Goal: Task Accomplishment & Management: Use online tool/utility

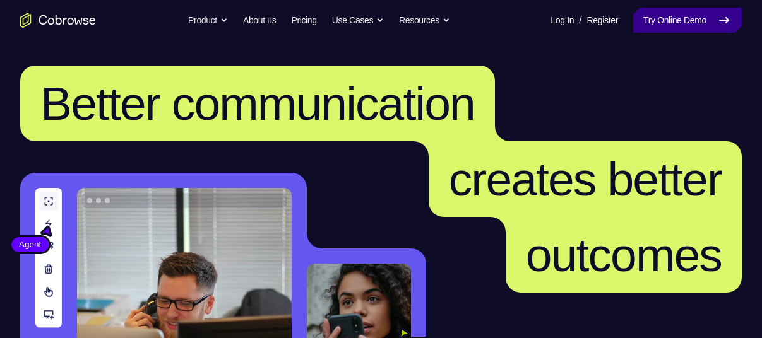
click at [685, 22] on link "Try Online Demo" at bounding box center [687, 20] width 109 height 25
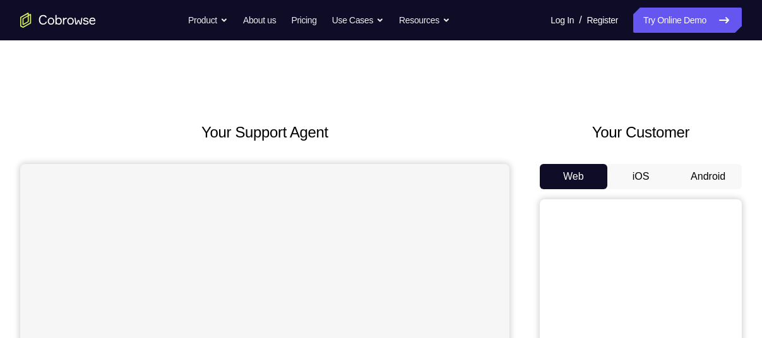
click at [710, 181] on button "Android" at bounding box center [708, 176] width 68 height 25
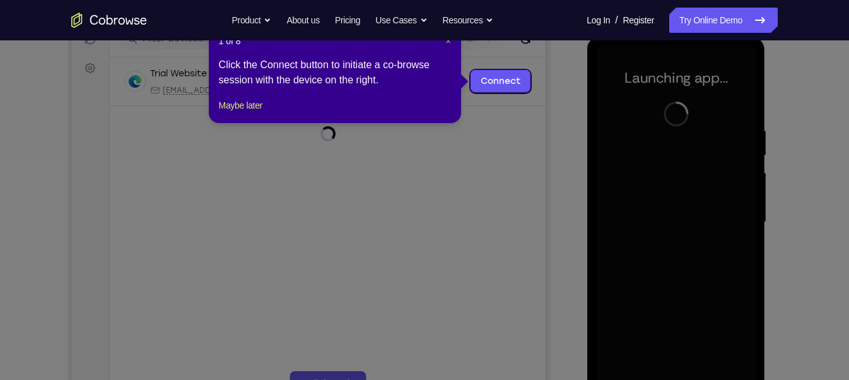
click at [449, 44] on span "×" at bounding box center [447, 41] width 5 height 10
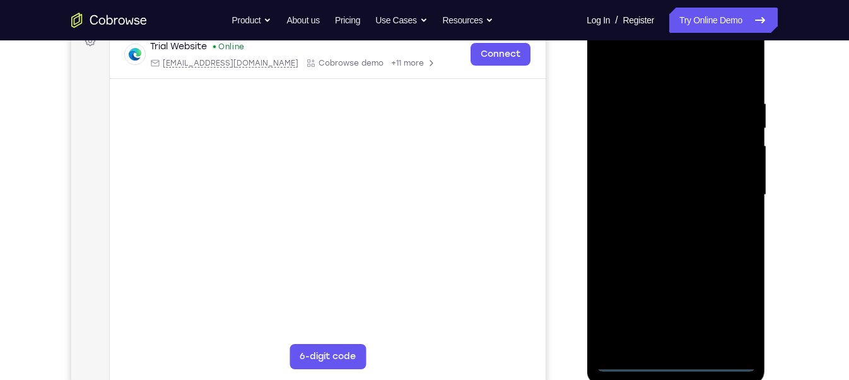
scroll to position [200, 0]
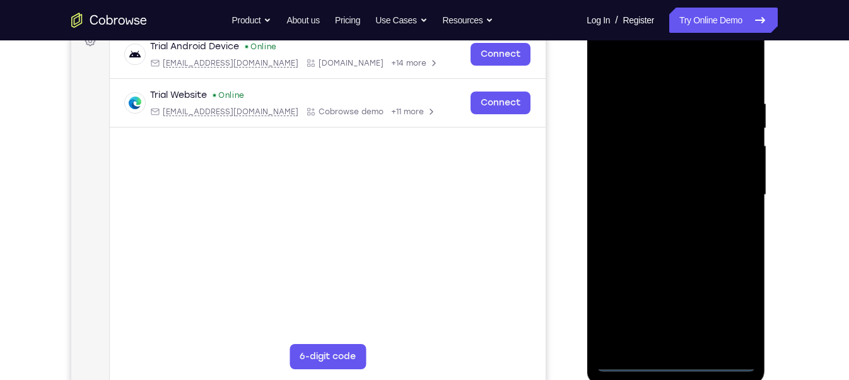
click at [677, 338] on div at bounding box center [675, 194] width 159 height 353
click at [731, 301] on div at bounding box center [675, 194] width 159 height 353
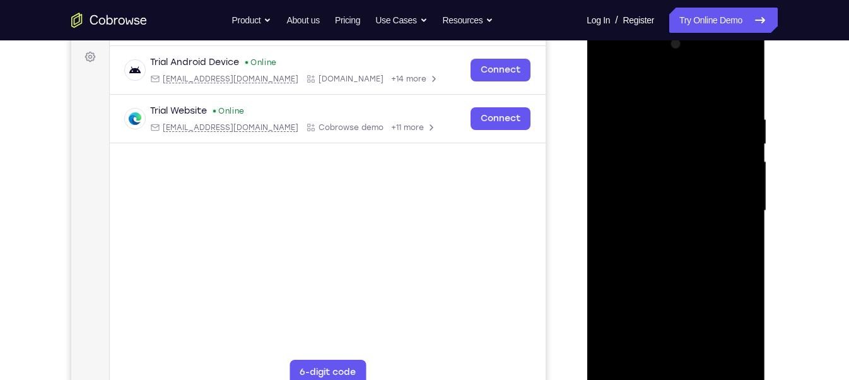
scroll to position [184, 0]
click at [635, 59] on div at bounding box center [675, 211] width 159 height 353
click at [731, 203] on div at bounding box center [675, 211] width 159 height 353
click at [663, 230] on div at bounding box center [675, 211] width 159 height 353
click at [673, 182] on div at bounding box center [675, 211] width 159 height 353
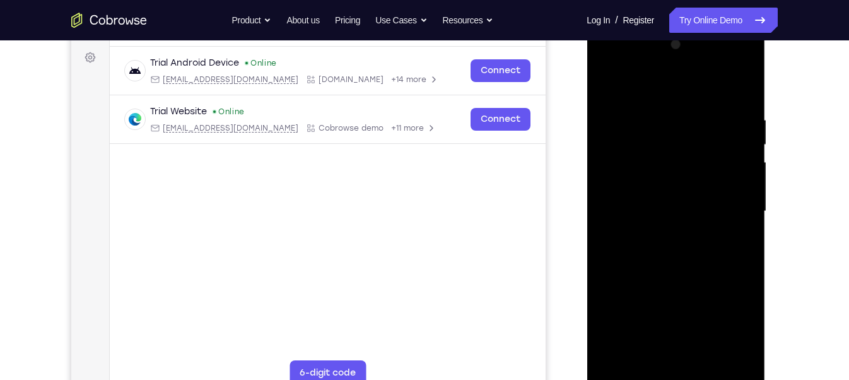
click at [744, 187] on div at bounding box center [675, 211] width 159 height 353
click at [706, 235] on div at bounding box center [675, 211] width 159 height 353
click at [671, 179] on div at bounding box center [675, 211] width 159 height 353
click at [707, 338] on div at bounding box center [675, 211] width 159 height 353
click at [684, 278] on div at bounding box center [675, 211] width 159 height 353
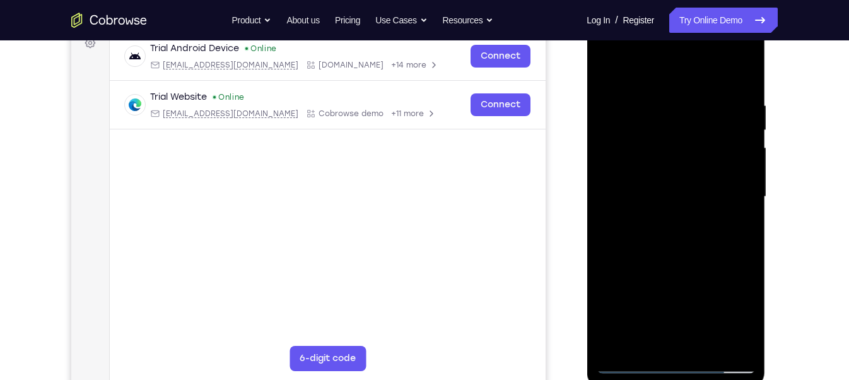
scroll to position [199, 0]
click at [672, 274] on div at bounding box center [675, 196] width 159 height 353
click at [732, 229] on div at bounding box center [675, 196] width 159 height 353
click at [603, 71] on div at bounding box center [675, 196] width 159 height 353
click at [608, 71] on div at bounding box center [675, 196] width 159 height 353
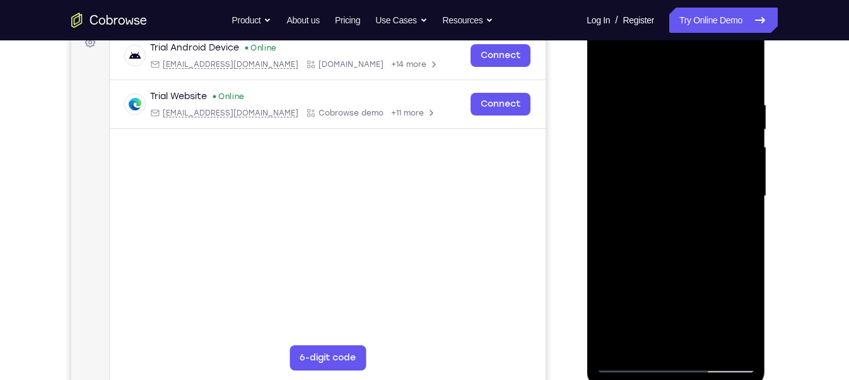
click at [748, 68] on div at bounding box center [675, 196] width 159 height 353
drag, startPoint x: 690, startPoint y: 235, endPoint x: 697, endPoint y: 112, distance: 123.3
click at [697, 112] on div at bounding box center [675, 196] width 159 height 353
drag, startPoint x: 688, startPoint y: 255, endPoint x: 717, endPoint y: 368, distance: 117.4
click at [717, 338] on div at bounding box center [675, 196] width 159 height 353
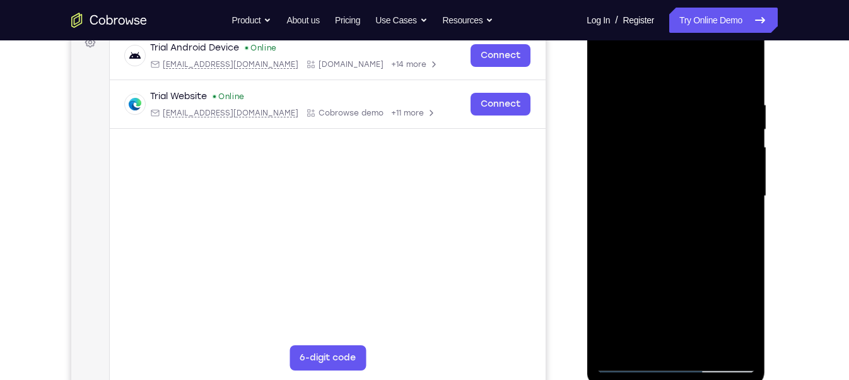
click at [623, 338] on div at bounding box center [675, 196] width 159 height 353
click at [666, 88] on div at bounding box center [675, 196] width 159 height 353
click at [733, 150] on div at bounding box center [675, 196] width 159 height 353
click at [733, 170] on div at bounding box center [675, 196] width 159 height 353
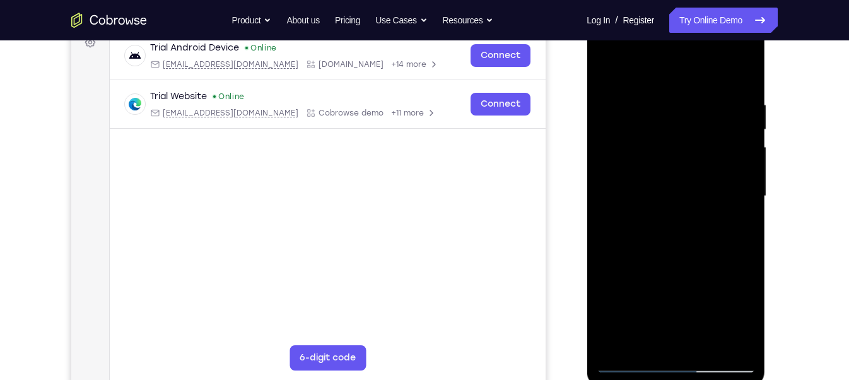
click at [692, 338] on div at bounding box center [675, 196] width 159 height 353
click at [628, 338] on div at bounding box center [675, 196] width 159 height 353
click at [732, 338] on div at bounding box center [675, 196] width 159 height 353
click at [731, 218] on div at bounding box center [675, 196] width 159 height 353
click at [734, 201] on div at bounding box center [675, 196] width 159 height 353
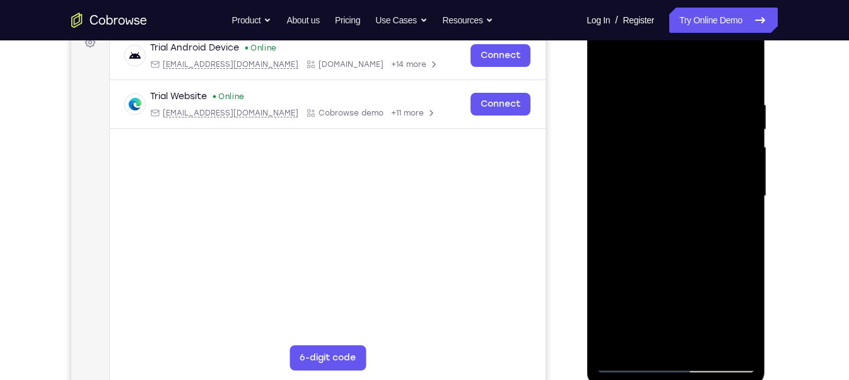
click at [734, 201] on div at bounding box center [675, 196] width 159 height 353
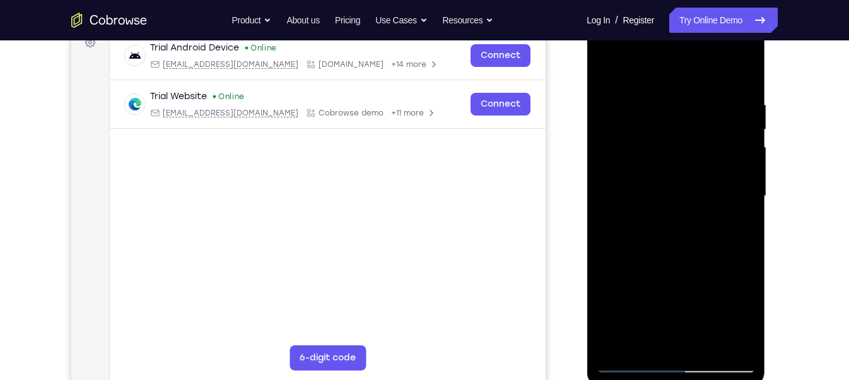
click at [741, 76] on div at bounding box center [675, 196] width 159 height 353
drag, startPoint x: 679, startPoint y: 283, endPoint x: 686, endPoint y: 131, distance: 152.2
click at [686, 131] on div at bounding box center [675, 196] width 159 height 353
click at [748, 105] on div at bounding box center [675, 196] width 159 height 353
drag, startPoint x: 697, startPoint y: 265, endPoint x: 715, endPoint y: 122, distance: 144.3
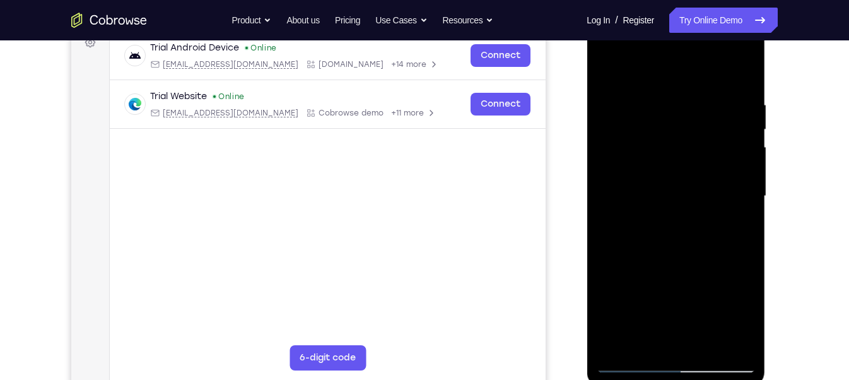
click at [715, 122] on div at bounding box center [675, 196] width 159 height 353
drag, startPoint x: 707, startPoint y: 242, endPoint x: 731, endPoint y: 121, distance: 123.5
click at [731, 121] on div at bounding box center [675, 196] width 159 height 353
drag, startPoint x: 707, startPoint y: 292, endPoint x: 726, endPoint y: 141, distance: 151.3
click at [726, 141] on div at bounding box center [675, 196] width 159 height 353
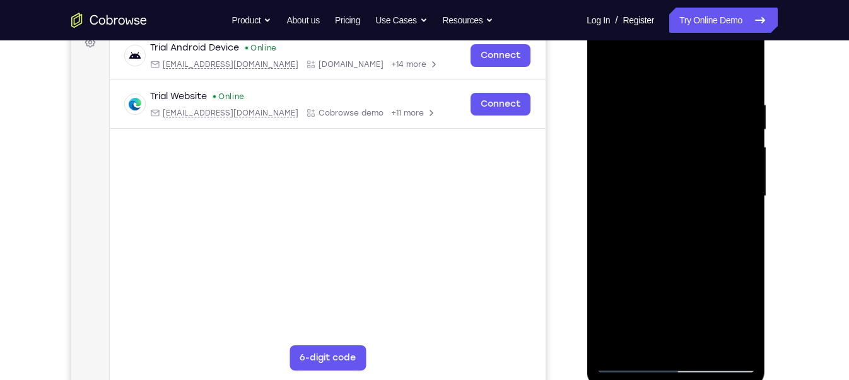
click at [709, 338] on div at bounding box center [675, 196] width 159 height 353
click at [657, 326] on div at bounding box center [675, 196] width 159 height 353
click at [608, 68] on div at bounding box center [675, 196] width 159 height 353
click at [654, 297] on div at bounding box center [675, 196] width 159 height 353
click at [611, 318] on div at bounding box center [675, 196] width 159 height 353
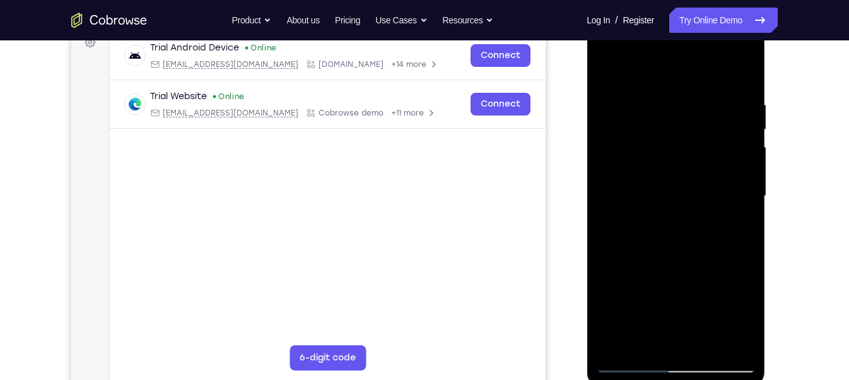
click at [620, 338] on div at bounding box center [675, 196] width 159 height 353
drag, startPoint x: 688, startPoint y: 100, endPoint x: 695, endPoint y: 231, distance: 131.4
click at [695, 231] on div at bounding box center [675, 196] width 159 height 353
click at [709, 338] on div at bounding box center [675, 196] width 159 height 353
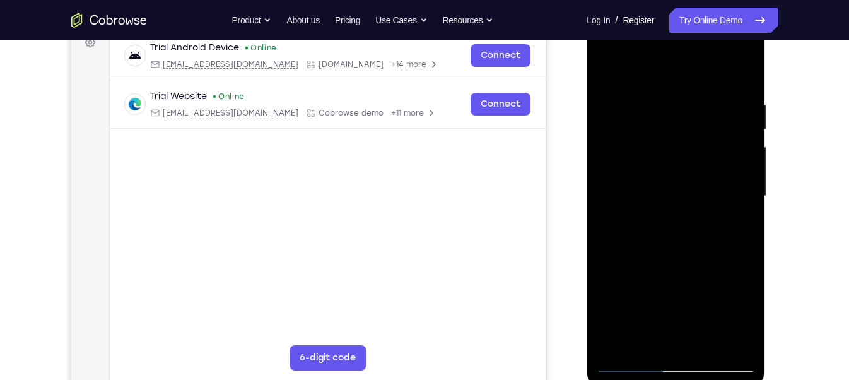
drag, startPoint x: 671, startPoint y: 276, endPoint x: 678, endPoint y: 189, distance: 87.4
click at [678, 189] on div at bounding box center [675, 196] width 159 height 353
drag, startPoint x: 677, startPoint y: 283, endPoint x: 693, endPoint y: 172, distance: 112.8
click at [693, 172] on div at bounding box center [675, 196] width 159 height 353
drag, startPoint x: 685, startPoint y: 289, endPoint x: 702, endPoint y: 204, distance: 86.7
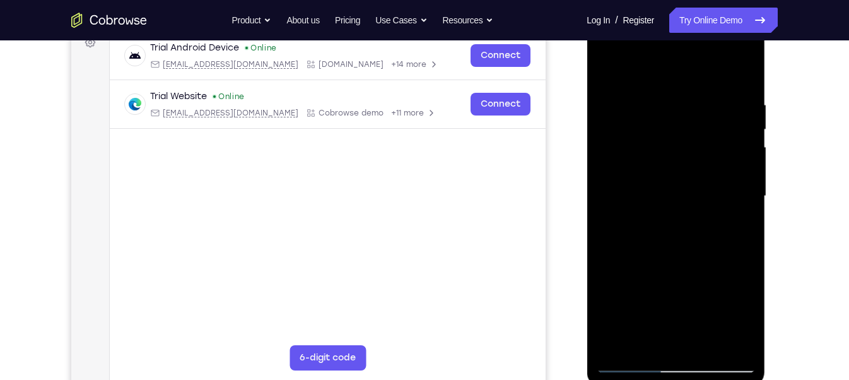
click at [702, 204] on div at bounding box center [675, 196] width 159 height 353
drag, startPoint x: 699, startPoint y: 307, endPoint x: 712, endPoint y: 225, distance: 82.6
click at [712, 225] on div at bounding box center [675, 196] width 159 height 353
drag, startPoint x: 684, startPoint y: 300, endPoint x: 697, endPoint y: 206, distance: 94.2
click at [697, 206] on div at bounding box center [675, 196] width 159 height 353
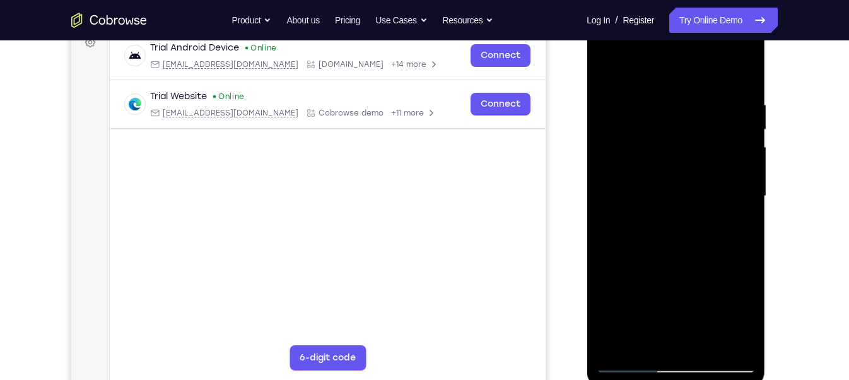
drag, startPoint x: 688, startPoint y: 303, endPoint x: 702, endPoint y: 240, distance: 64.7
click at [702, 240] on div at bounding box center [675, 196] width 159 height 353
drag, startPoint x: 697, startPoint y: 291, endPoint x: 714, endPoint y: 209, distance: 83.8
click at [714, 209] on div at bounding box center [675, 196] width 159 height 353
drag, startPoint x: 697, startPoint y: 297, endPoint x: 710, endPoint y: 219, distance: 79.4
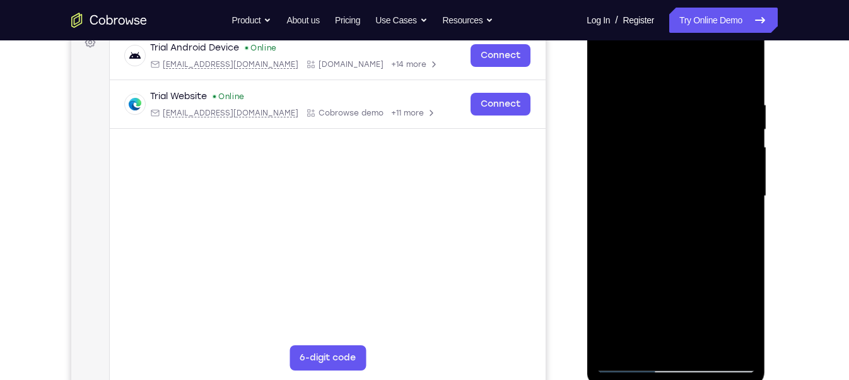
click at [710, 219] on div at bounding box center [675, 196] width 159 height 353
drag, startPoint x: 698, startPoint y: 315, endPoint x: 714, endPoint y: 218, distance: 98.4
click at [714, 218] on div at bounding box center [675, 196] width 159 height 353
drag, startPoint x: 692, startPoint y: 298, endPoint x: 710, endPoint y: 207, distance: 93.3
click at [710, 207] on div at bounding box center [675, 196] width 159 height 353
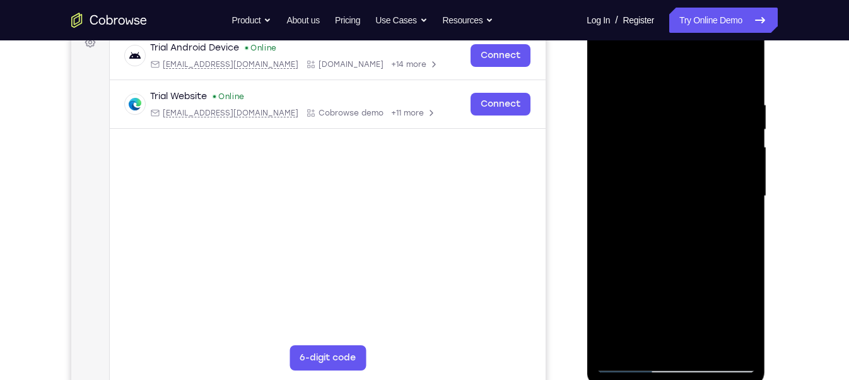
drag, startPoint x: 687, startPoint y: 316, endPoint x: 703, endPoint y: 221, distance: 96.7
click at [703, 221] on div at bounding box center [675, 196] width 159 height 353
drag, startPoint x: 683, startPoint y: 307, endPoint x: 705, endPoint y: 208, distance: 101.4
click at [705, 208] on div at bounding box center [675, 196] width 159 height 353
drag, startPoint x: 683, startPoint y: 319, endPoint x: 703, endPoint y: 211, distance: 110.3
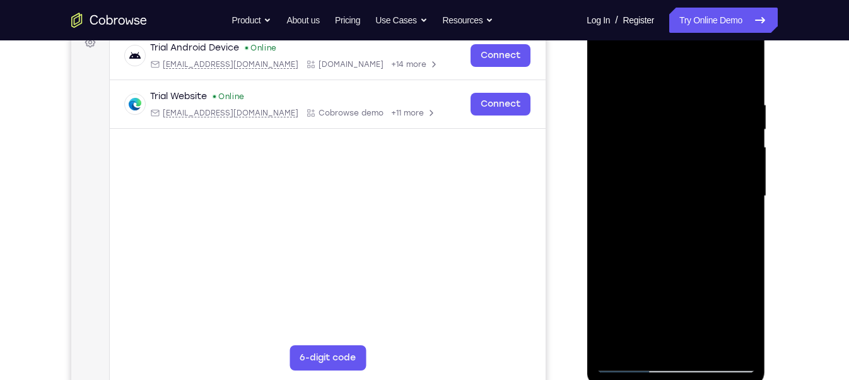
click at [703, 211] on div at bounding box center [675, 196] width 159 height 353
drag, startPoint x: 685, startPoint y: 308, endPoint x: 710, endPoint y: 207, distance: 103.9
click at [710, 207] on div at bounding box center [675, 196] width 159 height 353
click at [692, 280] on div at bounding box center [675, 196] width 159 height 353
drag, startPoint x: 706, startPoint y: 151, endPoint x: 722, endPoint y: 311, distance: 161.0
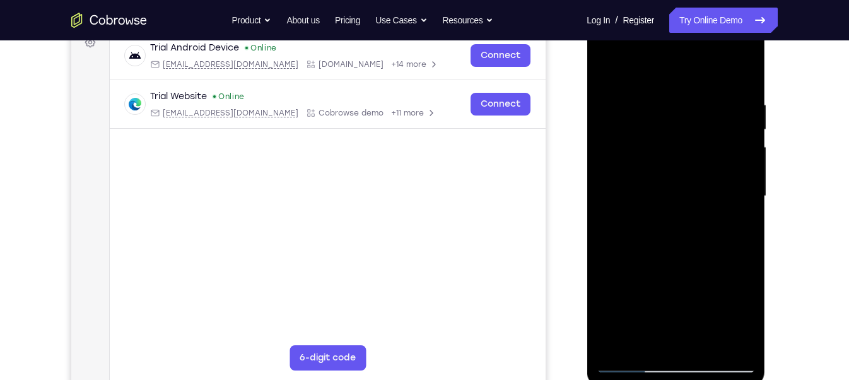
click at [722, 311] on div at bounding box center [675, 196] width 159 height 353
drag, startPoint x: 716, startPoint y: 156, endPoint x: 713, endPoint y: 298, distance: 142.0
click at [713, 298] on div at bounding box center [675, 196] width 159 height 353
drag, startPoint x: 713, startPoint y: 148, endPoint x: 720, endPoint y: 256, distance: 108.1
click at [720, 256] on div at bounding box center [675, 196] width 159 height 353
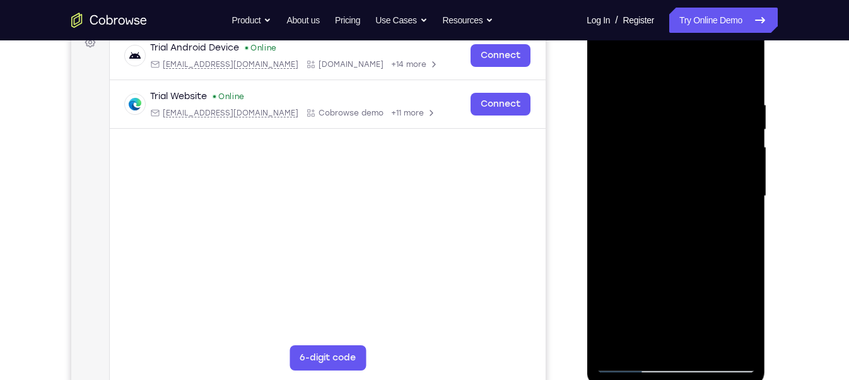
click at [609, 70] on div at bounding box center [675, 196] width 159 height 353
click at [611, 69] on div at bounding box center [675, 196] width 159 height 353
click at [637, 338] on div at bounding box center [675, 196] width 159 height 353
click at [677, 69] on div at bounding box center [675, 196] width 159 height 353
drag, startPoint x: 649, startPoint y: 197, endPoint x: 657, endPoint y: 107, distance: 90.0
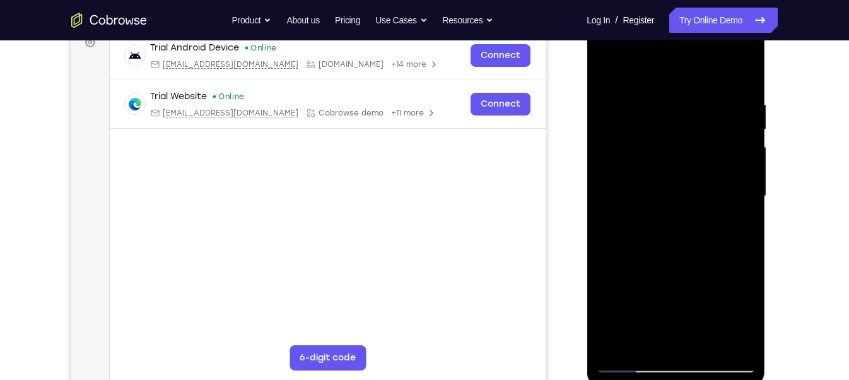
click at [657, 107] on div at bounding box center [675, 196] width 159 height 353
drag, startPoint x: 654, startPoint y: 180, endPoint x: 667, endPoint y: 110, distance: 71.2
click at [667, 110] on div at bounding box center [675, 196] width 159 height 353
drag, startPoint x: 666, startPoint y: 172, endPoint x: 677, endPoint y: 110, distance: 63.4
click at [677, 110] on div at bounding box center [675, 196] width 159 height 353
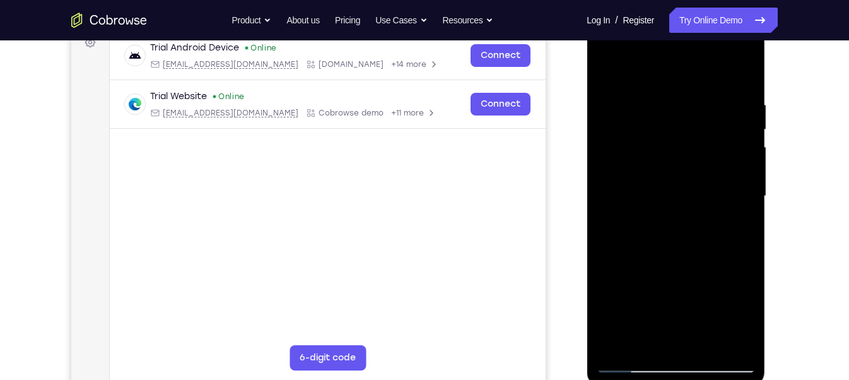
drag, startPoint x: 666, startPoint y: 107, endPoint x: 664, endPoint y: 204, distance: 97.2
click at [664, 204] on div at bounding box center [675, 196] width 159 height 353
click at [666, 88] on div at bounding box center [675, 196] width 159 height 353
click at [704, 111] on div at bounding box center [675, 196] width 159 height 353
drag, startPoint x: 660, startPoint y: 150, endPoint x: 662, endPoint y: 273, distance: 123.1
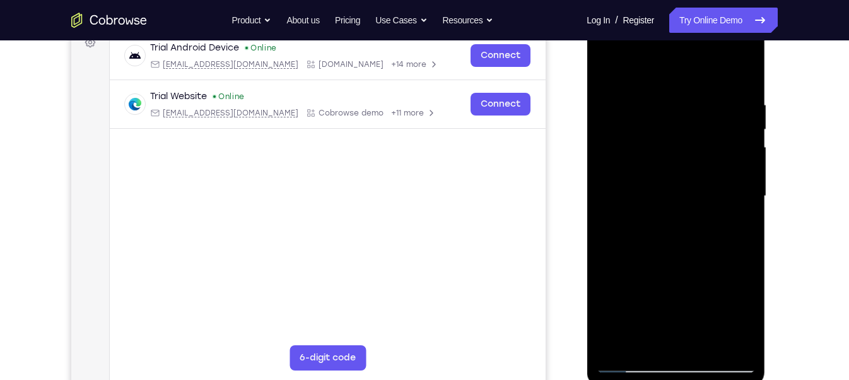
click at [662, 273] on div at bounding box center [675, 196] width 159 height 353
drag, startPoint x: 647, startPoint y: 159, endPoint x: 652, endPoint y: 303, distance: 143.9
click at [652, 303] on div at bounding box center [675, 196] width 159 height 353
drag, startPoint x: 634, startPoint y: 137, endPoint x: 632, endPoint y: 300, distance: 162.8
click at [632, 300] on div at bounding box center [675, 196] width 159 height 353
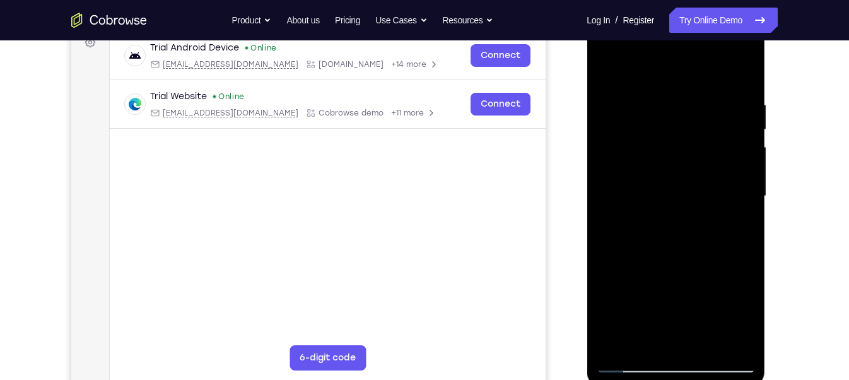
drag, startPoint x: 633, startPoint y: 139, endPoint x: 643, endPoint y: 312, distance: 173.2
click at [643, 312] on div at bounding box center [675, 196] width 159 height 353
drag, startPoint x: 634, startPoint y: 149, endPoint x: 638, endPoint y: 310, distance: 161.6
click at [638, 310] on div at bounding box center [675, 196] width 159 height 353
drag, startPoint x: 642, startPoint y: 136, endPoint x: 645, endPoint y: 327, distance: 190.6
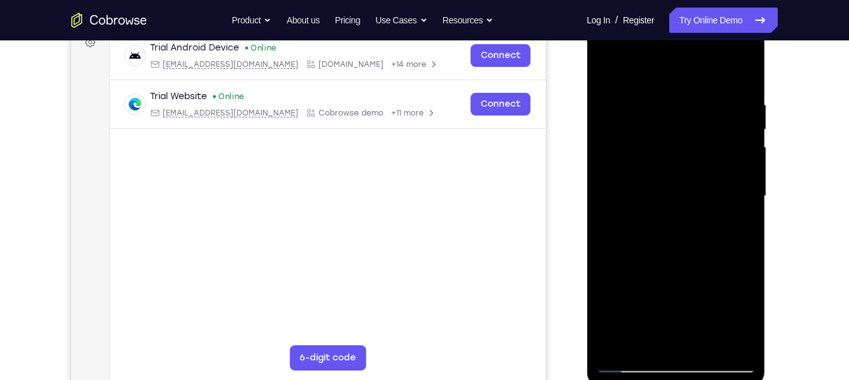
click at [645, 327] on div at bounding box center [675, 196] width 159 height 353
click at [631, 128] on div at bounding box center [675, 196] width 159 height 353
drag, startPoint x: 626, startPoint y: 97, endPoint x: 639, endPoint y: 225, distance: 128.1
click at [639, 225] on div at bounding box center [675, 196] width 159 height 353
drag, startPoint x: 643, startPoint y: 141, endPoint x: 652, endPoint y: 274, distance: 134.1
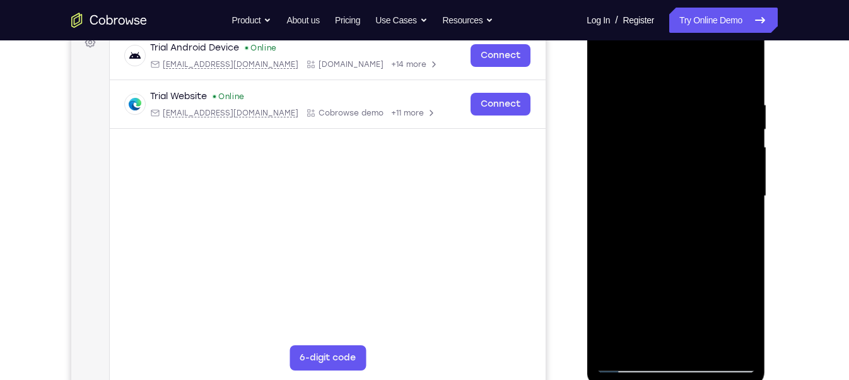
click at [652, 274] on div at bounding box center [675, 196] width 159 height 353
drag, startPoint x: 632, startPoint y: 126, endPoint x: 646, endPoint y: 254, distance: 128.2
click at [646, 254] on div at bounding box center [675, 196] width 159 height 353
drag, startPoint x: 717, startPoint y: 112, endPoint x: 717, endPoint y: 242, distance: 130.0
click at [717, 242] on div at bounding box center [675, 196] width 159 height 353
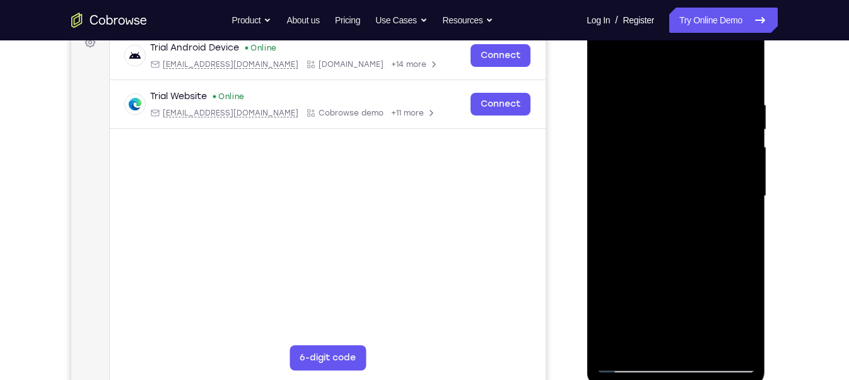
drag, startPoint x: 652, startPoint y: 117, endPoint x: 666, endPoint y: 254, distance: 138.3
click at [666, 254] on div at bounding box center [675, 196] width 159 height 353
drag, startPoint x: 634, startPoint y: 128, endPoint x: 661, endPoint y: 293, distance: 166.8
click at [661, 293] on div at bounding box center [675, 196] width 159 height 353
drag, startPoint x: 623, startPoint y: 115, endPoint x: 635, endPoint y: 287, distance: 172.0
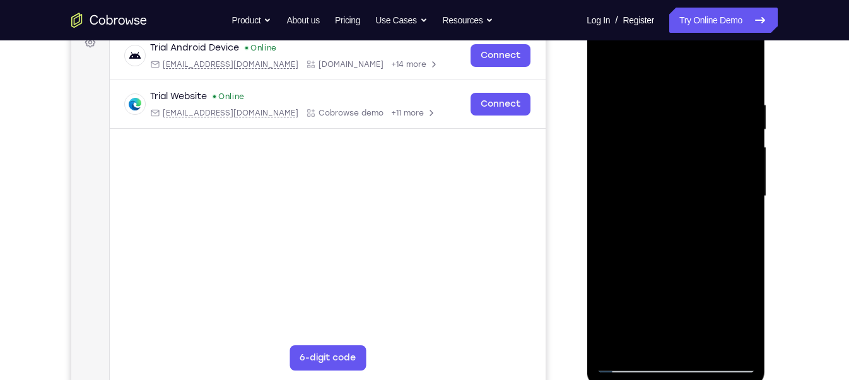
click at [635, 287] on div at bounding box center [675, 196] width 159 height 353
click at [649, 107] on div at bounding box center [675, 196] width 159 height 353
drag, startPoint x: 663, startPoint y: 204, endPoint x: 672, endPoint y: 142, distance: 62.6
click at [672, 142] on div at bounding box center [675, 196] width 159 height 353
click at [627, 247] on div at bounding box center [675, 196] width 159 height 353
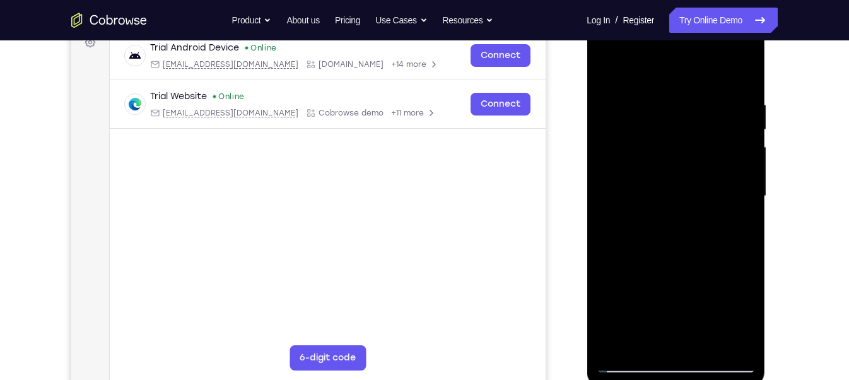
click at [744, 156] on div at bounding box center [675, 196] width 159 height 353
click at [608, 66] on div at bounding box center [675, 196] width 159 height 353
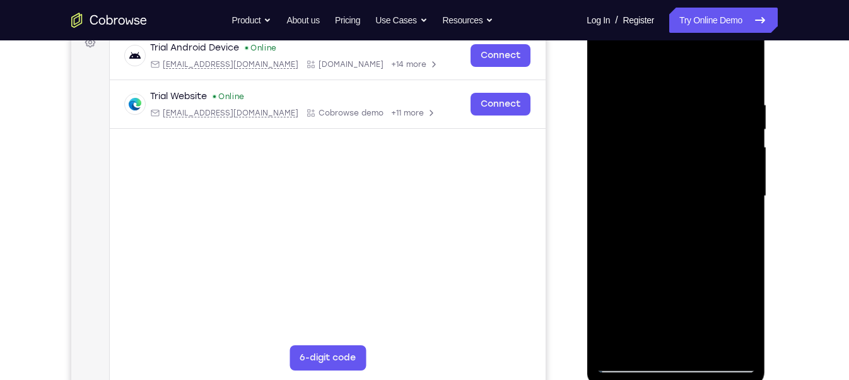
click at [605, 74] on div at bounding box center [675, 196] width 159 height 353
drag, startPoint x: 664, startPoint y: 316, endPoint x: 687, endPoint y: 203, distance: 115.1
click at [687, 203] on div at bounding box center [675, 196] width 159 height 353
click at [679, 244] on div at bounding box center [675, 196] width 159 height 353
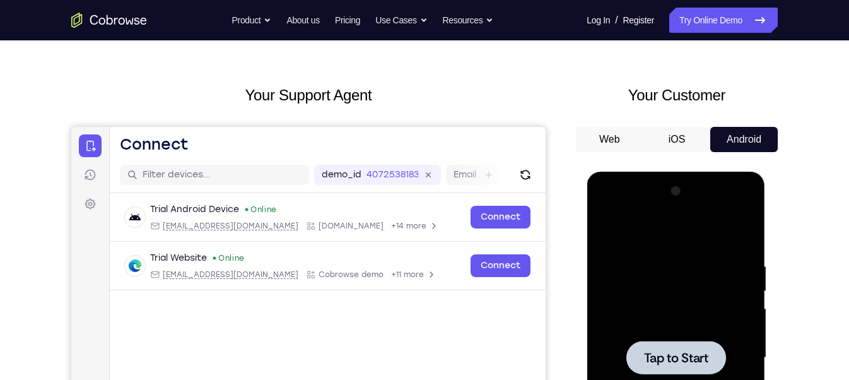
scroll to position [36, 0]
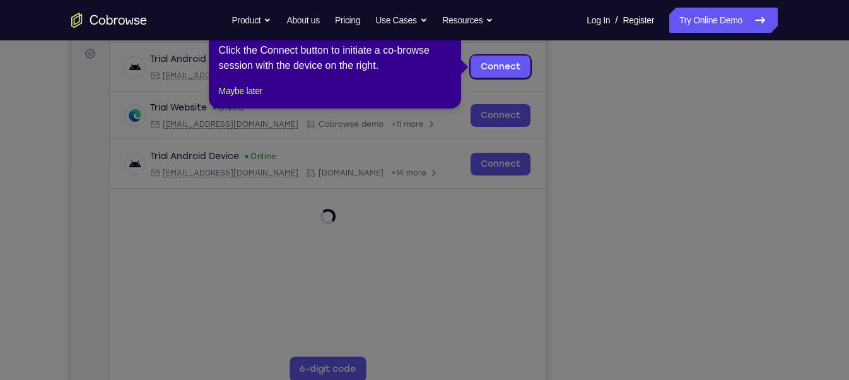
scroll to position [138, 0]
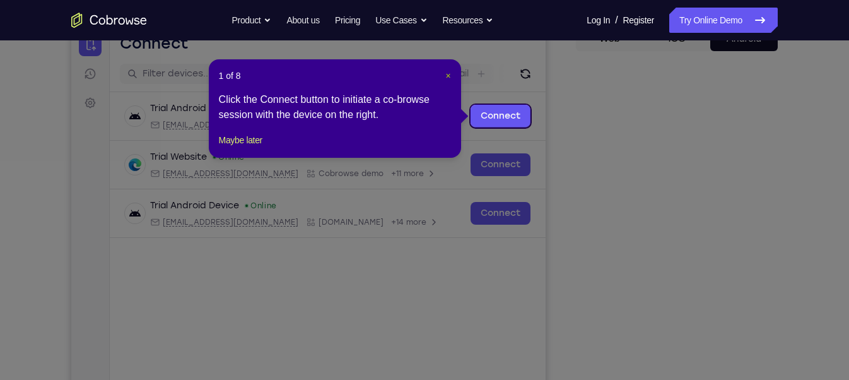
click at [449, 78] on span "×" at bounding box center [447, 76] width 5 height 10
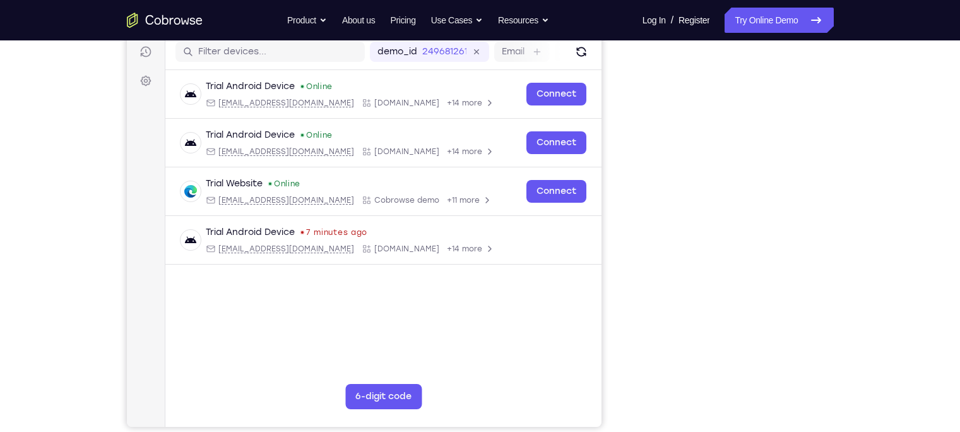
scroll to position [161, 0]
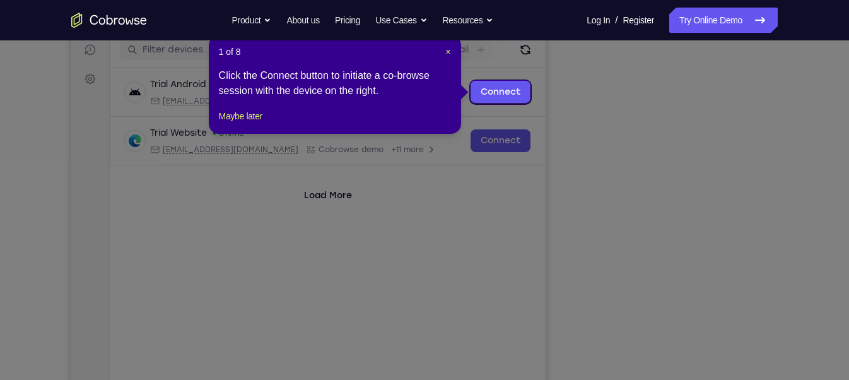
scroll to position [162, 0]
click at [449, 51] on span "×" at bounding box center [447, 52] width 5 height 10
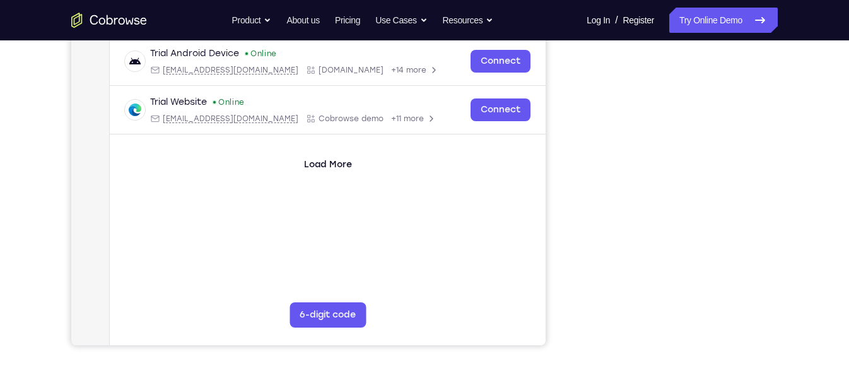
scroll to position [196, 0]
